Goal: Transaction & Acquisition: Subscribe to service/newsletter

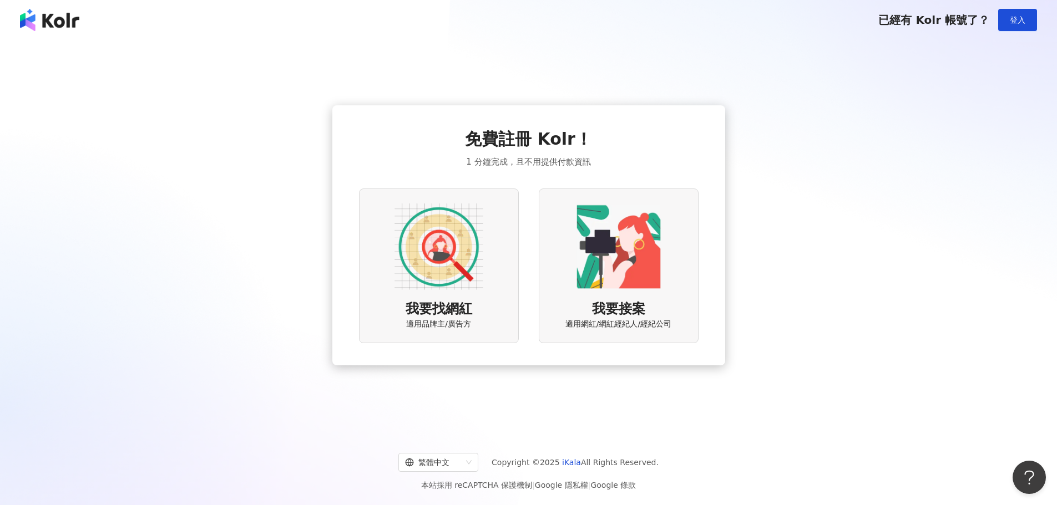
click at [434, 270] on img at bounding box center [438, 246] width 89 height 89
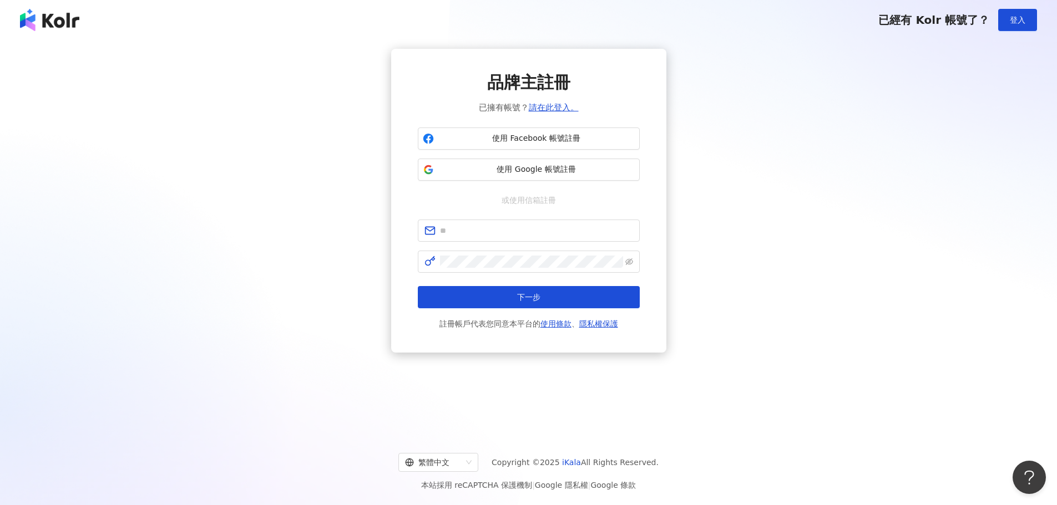
click at [64, 24] on img at bounding box center [49, 20] width 59 height 22
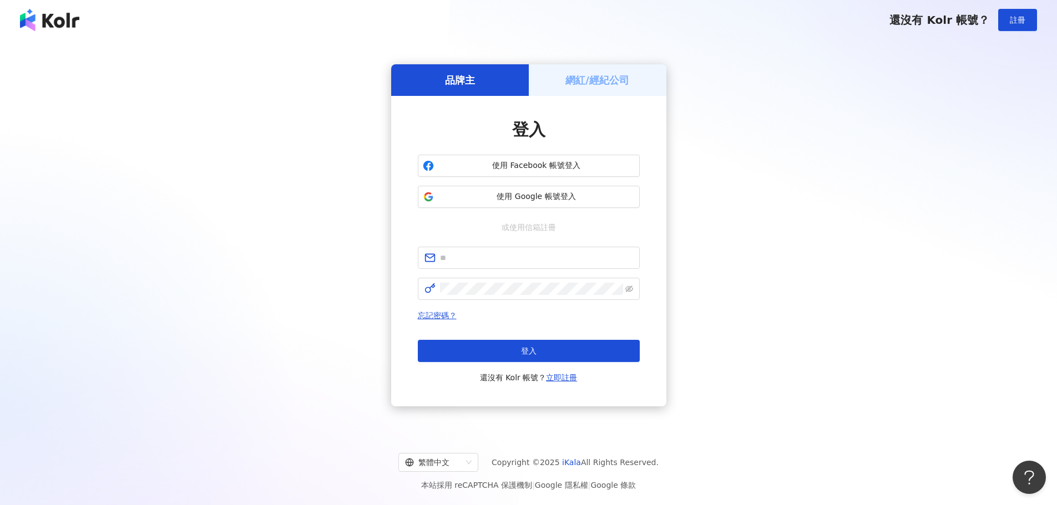
click at [57, 22] on img at bounding box center [49, 20] width 59 height 22
